Goal: Task Accomplishment & Management: Manage account settings

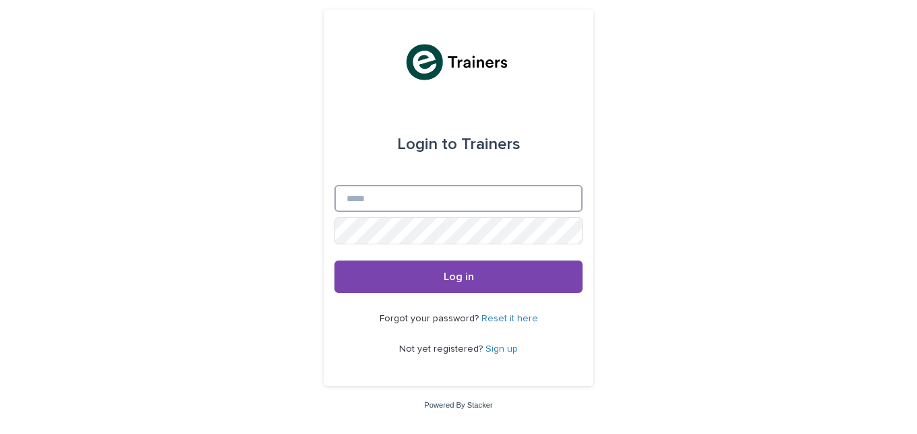
click at [370, 194] on input "Email" at bounding box center [459, 198] width 248 height 27
type input "**********"
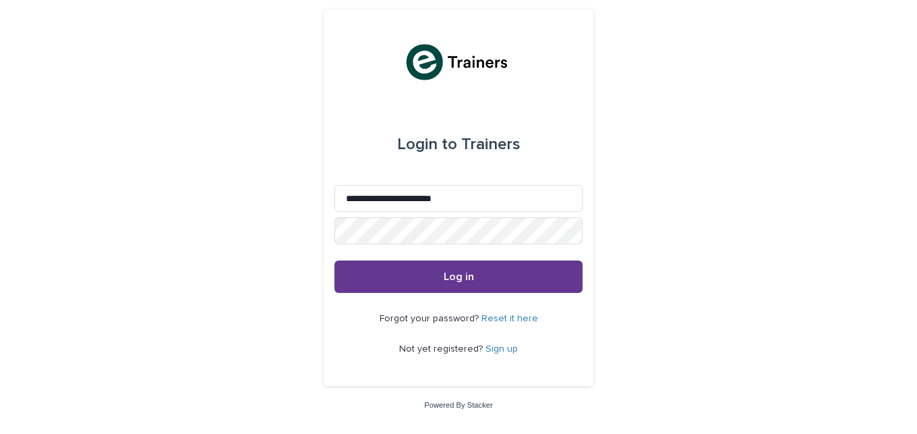
click at [455, 283] on button "Log in" at bounding box center [459, 276] width 248 height 32
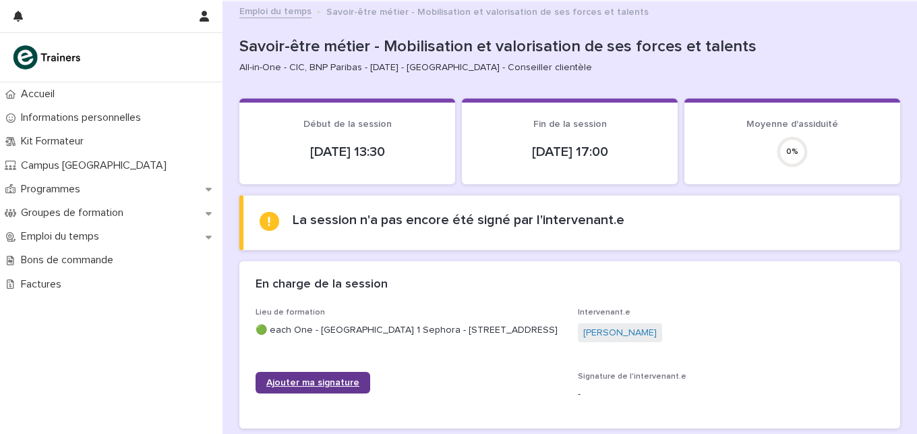
click at [326, 387] on span "Ajouter ma signature" at bounding box center [312, 382] width 93 height 9
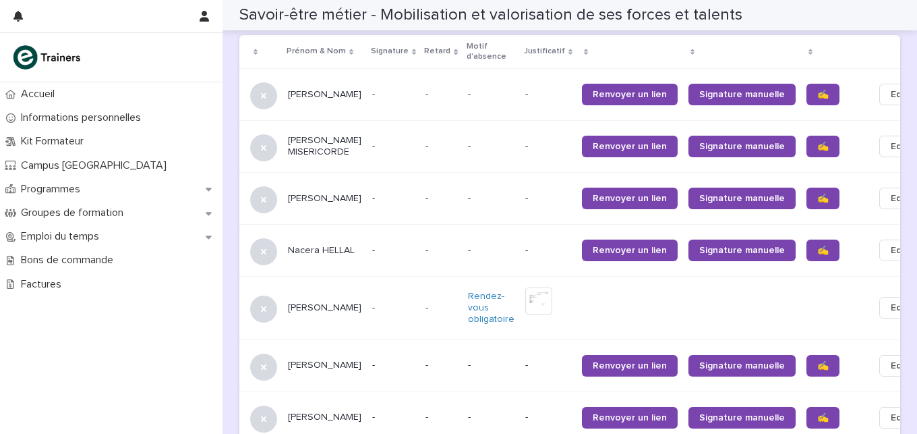
scroll to position [906, 0]
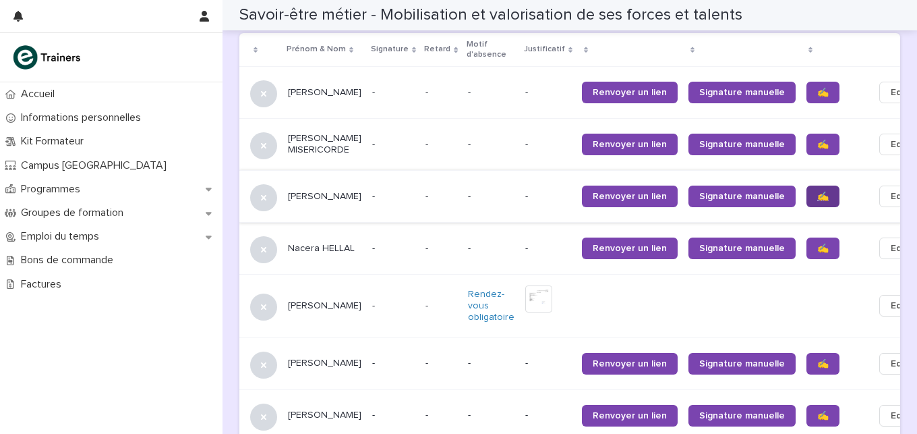
click at [807, 185] on link "✍️" at bounding box center [823, 196] width 33 height 22
click at [817, 243] on span "✍️" at bounding box center [822, 247] width 11 height 9
click at [817, 359] on span "✍️" at bounding box center [822, 363] width 11 height 9
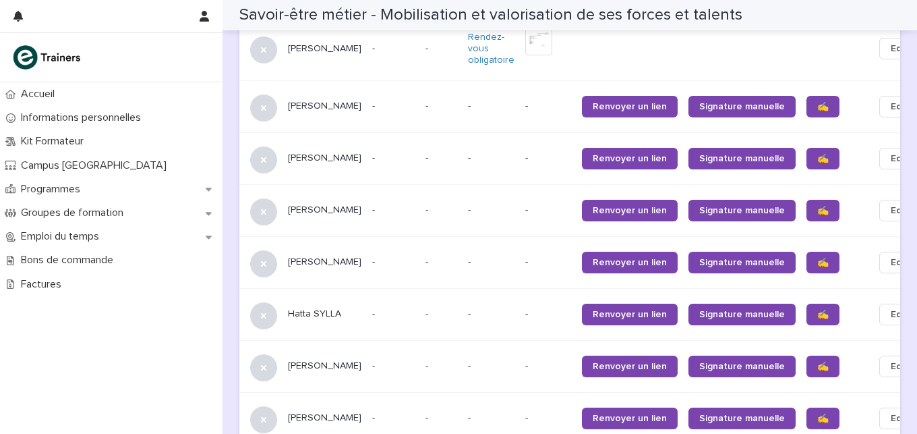
scroll to position [1177, 0]
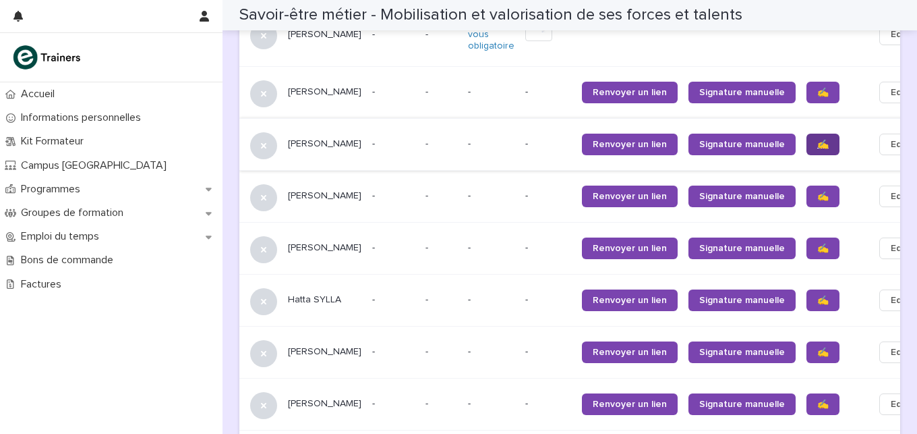
click at [807, 144] on link "✍️" at bounding box center [823, 145] width 33 height 22
click at [807, 185] on link "✍️" at bounding box center [823, 196] width 33 height 22
click at [817, 295] on span "✍️" at bounding box center [822, 299] width 11 height 9
click at [817, 347] on span "✍️" at bounding box center [822, 351] width 11 height 9
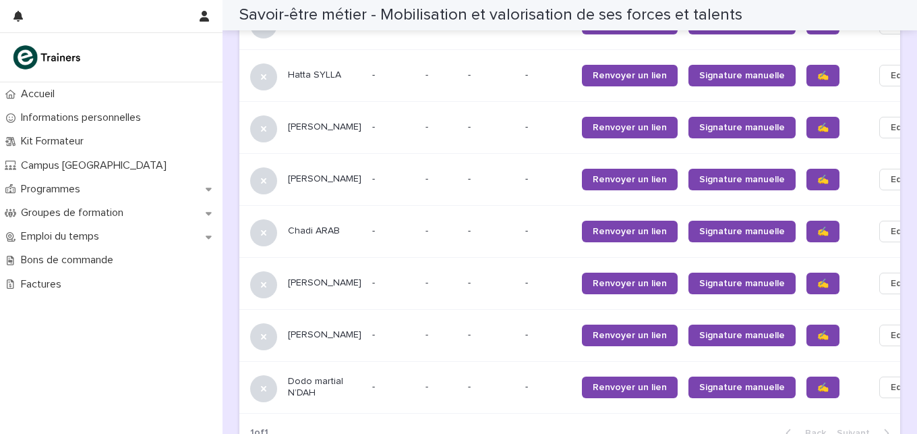
scroll to position [1403, 0]
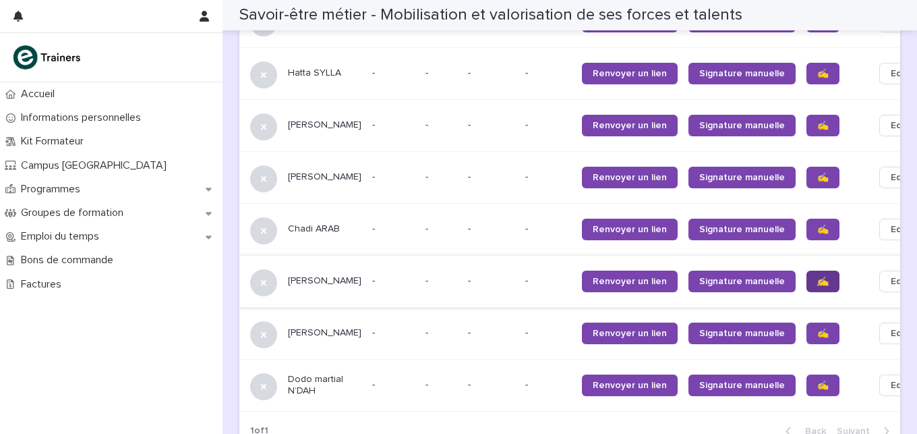
click at [817, 277] on span "✍️" at bounding box center [822, 281] width 11 height 9
click at [817, 328] on span "✍️" at bounding box center [822, 332] width 11 height 9
click at [817, 380] on span "✍️" at bounding box center [822, 384] width 11 height 9
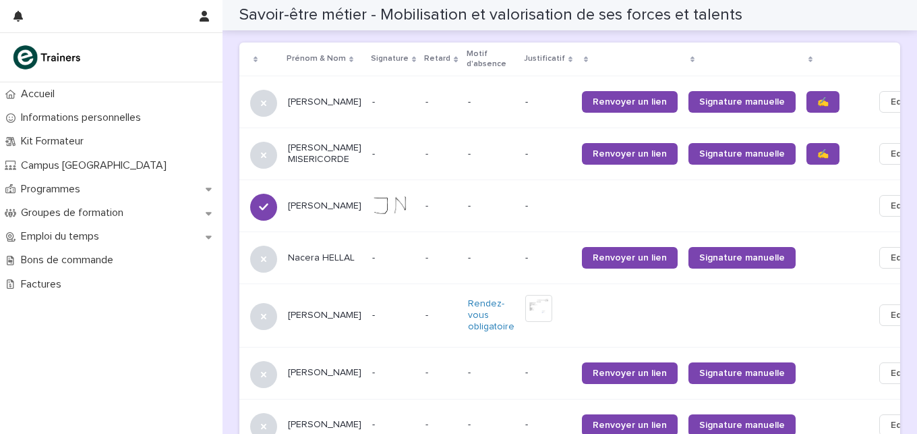
scroll to position [890, 0]
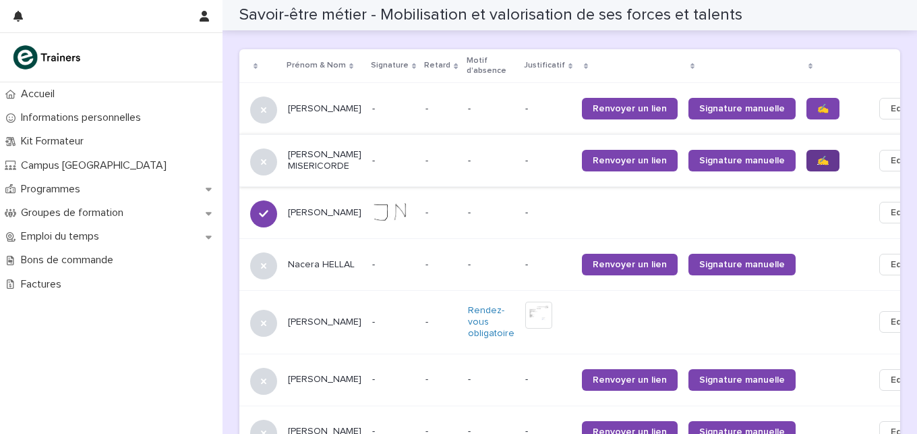
click at [817, 156] on span "✍️" at bounding box center [822, 160] width 11 height 9
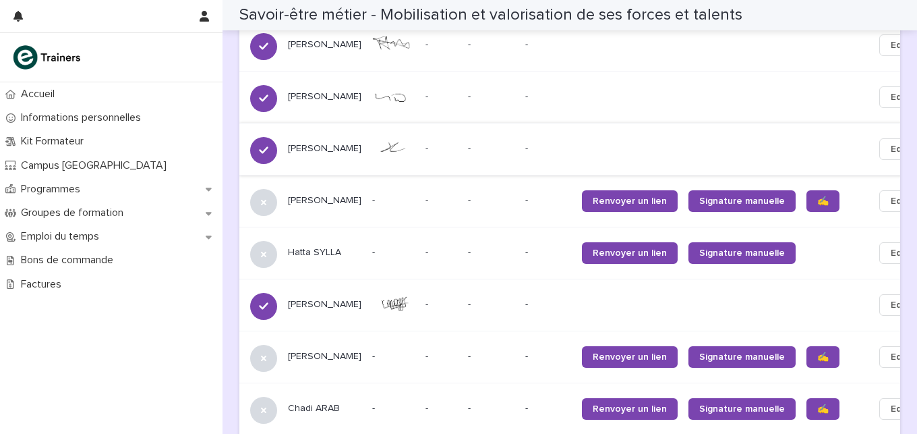
scroll to position [1209, 0]
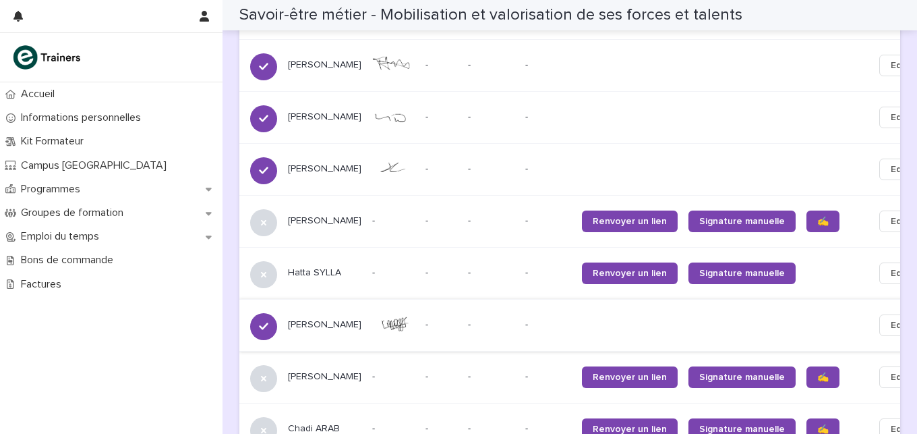
scroll to position [1207, 0]
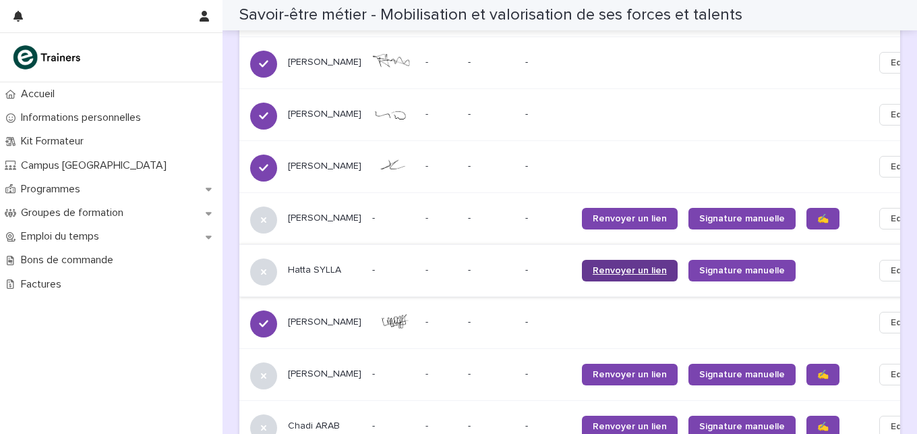
click at [610, 266] on span "Renvoyer un lien" at bounding box center [630, 270] width 74 height 9
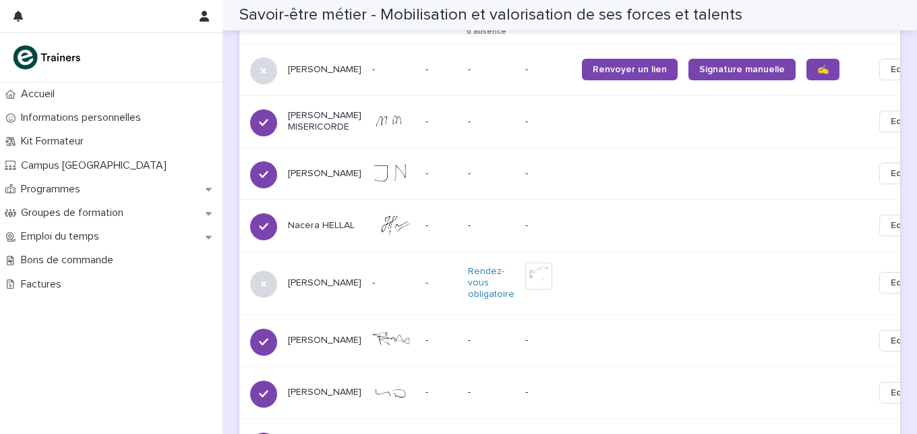
scroll to position [938, 0]
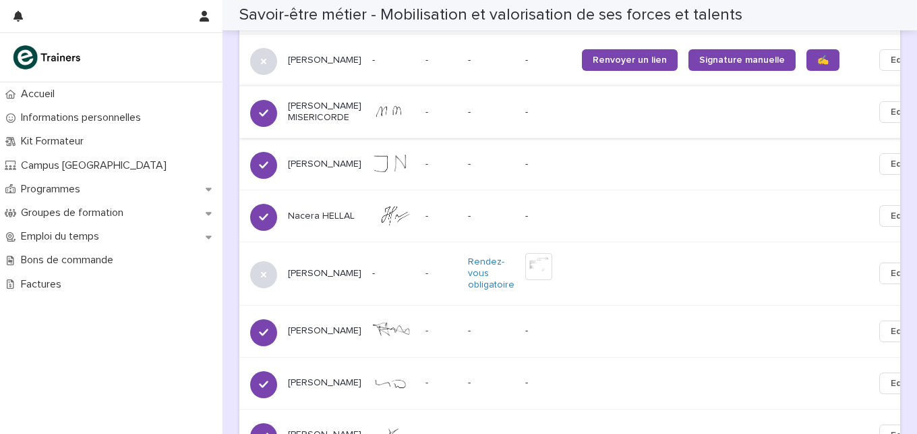
click at [891, 105] on span "Edit" at bounding box center [899, 111] width 17 height 13
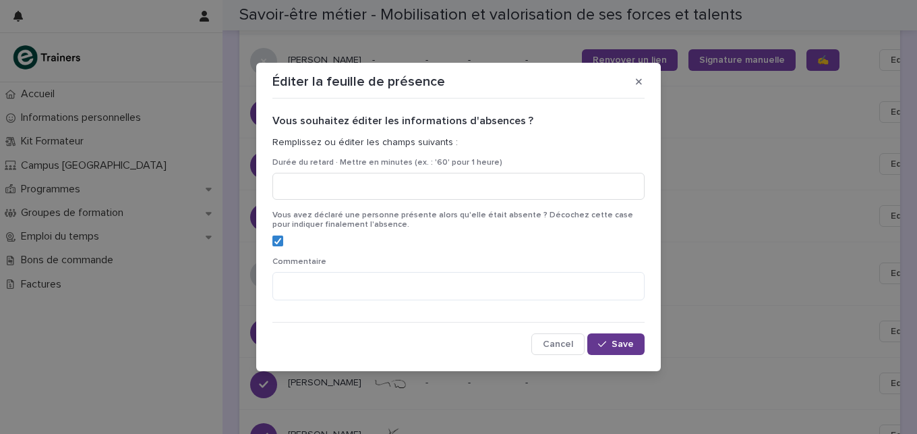
click at [626, 341] on span "Save" at bounding box center [623, 343] width 22 height 9
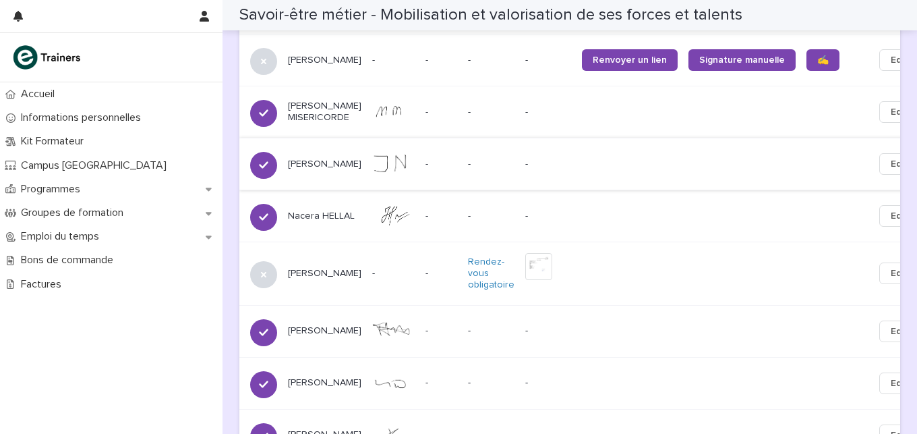
click at [891, 157] on span "Edit" at bounding box center [899, 163] width 17 height 13
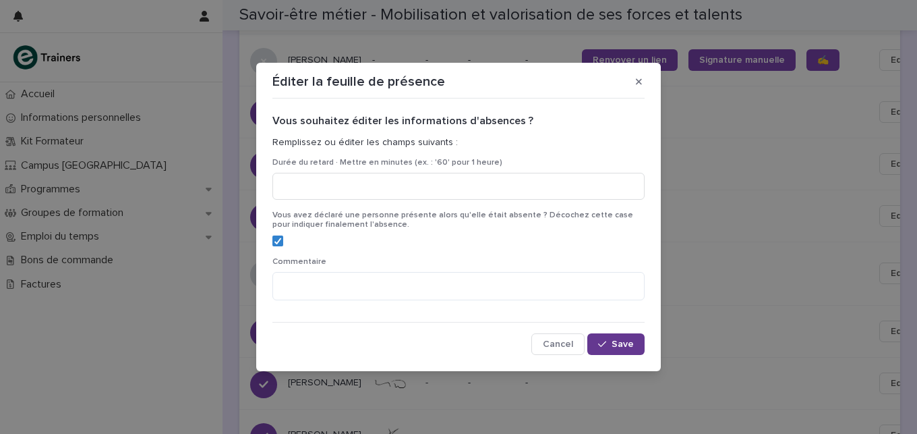
click at [618, 346] on span "Save" at bounding box center [623, 343] width 22 height 9
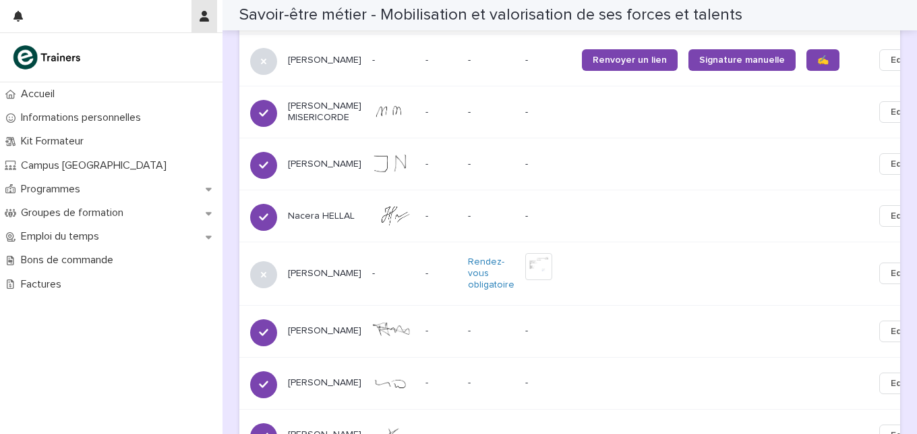
click at [208, 13] on icon "button" at bounding box center [204, 16] width 9 height 11
click at [148, 53] on p "Log Out" at bounding box center [165, 57] width 85 height 23
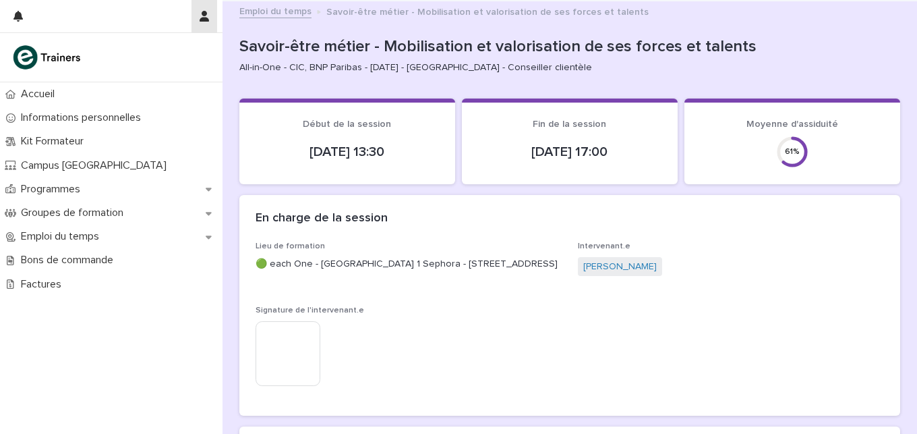
click at [203, 12] on icon "button" at bounding box center [204, 16] width 9 height 11
click at [200, 20] on icon "button" at bounding box center [204, 16] width 9 height 11
click at [146, 55] on p "Log Out" at bounding box center [165, 57] width 85 height 23
